Goal: Find specific page/section: Find specific page/section

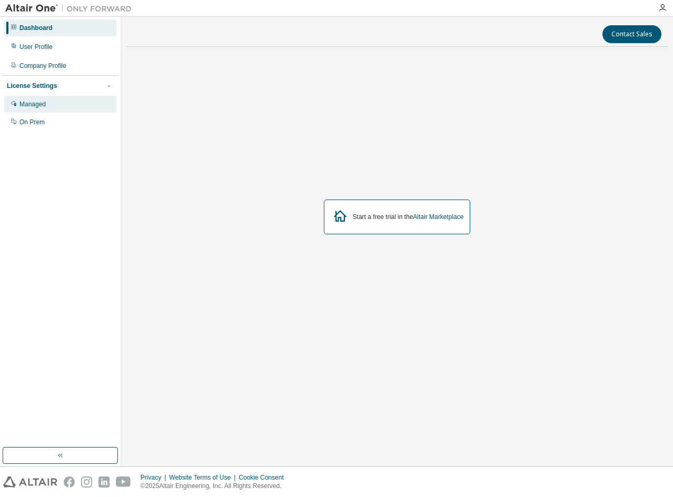
click at [49, 106] on div "Managed" at bounding box center [60, 104] width 112 height 17
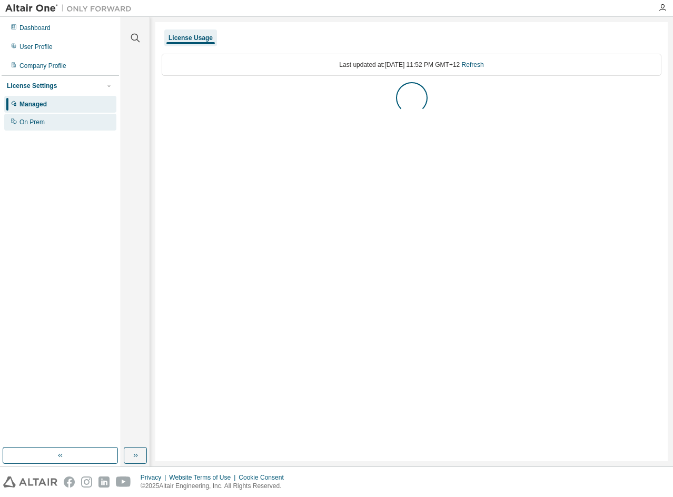
click at [48, 125] on div "On Prem" at bounding box center [60, 122] width 112 height 17
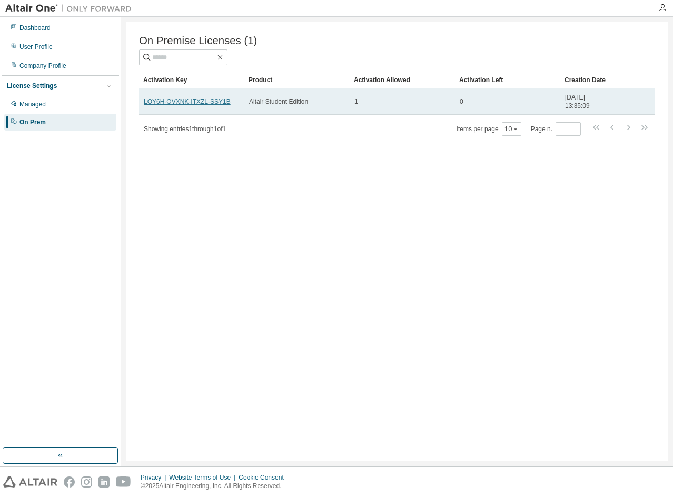
click at [203, 103] on link "LOY6H-OVXNK-ITXZL-SSY1B" at bounding box center [187, 101] width 87 height 7
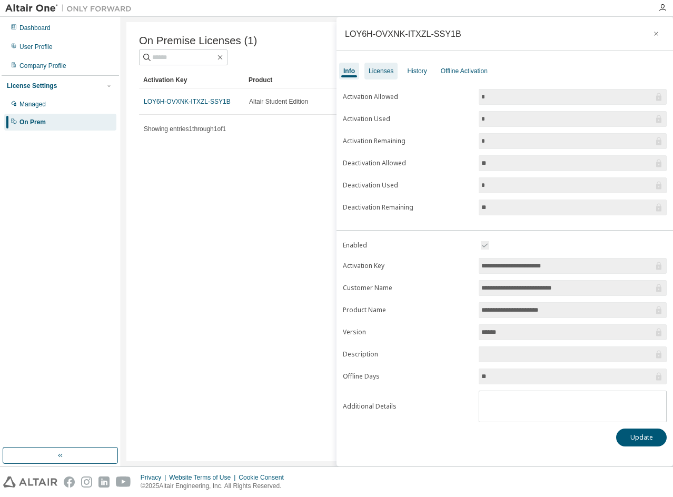
click at [380, 74] on div "Licenses" at bounding box center [381, 71] width 25 height 8
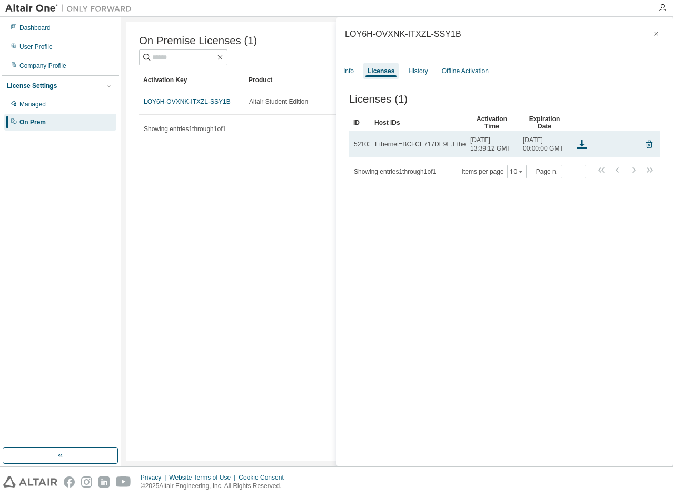
drag, startPoint x: 361, startPoint y: 152, endPoint x: 489, endPoint y: 156, distance: 128.0
click at [489, 156] on tr "52103 Ethernet=BCFCE717DE9E,Ethernet=00FF84F0E6A9,Ethernet=60FF9E87FB72,Etherne…" at bounding box center [504, 144] width 311 height 26
click at [459, 148] on div "Ethernet=BCFCE717DE9E,Ethernet=00FF84F0E6A9,Ethernet=60FF9E87FB72,Ethernet=60FF…" at bounding box center [524, 144] width 298 height 8
click at [580, 148] on icon at bounding box center [581, 144] width 13 height 13
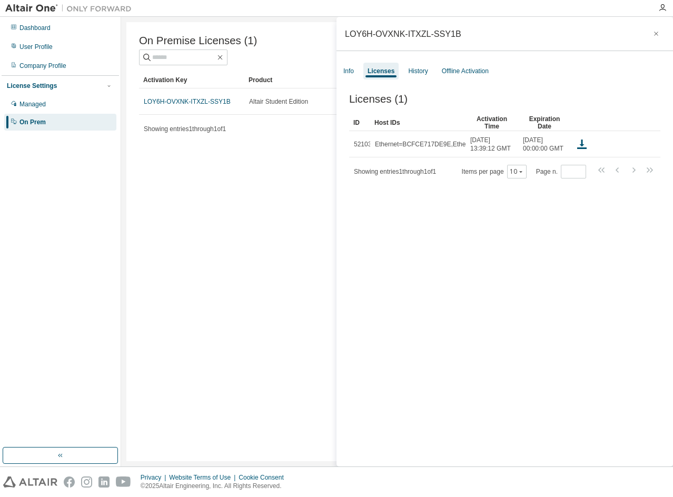
click at [646, 294] on div "Licenses (1) Clear Load Save Save As Field Operator Value Select filter Select …" at bounding box center [504, 282] width 336 height 402
click at [652, 33] on icon "button" at bounding box center [655, 33] width 7 height 8
